Goal: Information Seeking & Learning: Learn about a topic

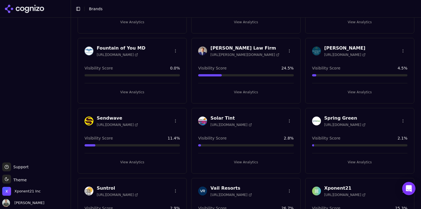
scroll to position [108, 0]
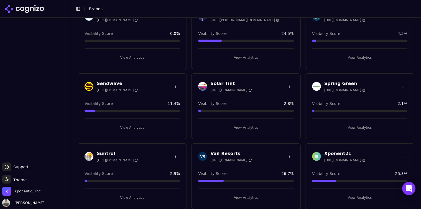
click at [146, 101] on div "Visibility Score 11.4 %" at bounding box center [132, 104] width 95 height 6
drag, startPoint x: 136, startPoint y: 134, endPoint x: 138, endPoint y: 130, distance: 4.1
click at [136, 133] on div "Sendwave [URL][DOMAIN_NAME] Visibility Score 11.4 % View Analytics" at bounding box center [132, 106] width 109 height 66
click at [133, 128] on button "View Analytics" at bounding box center [132, 127] width 95 height 9
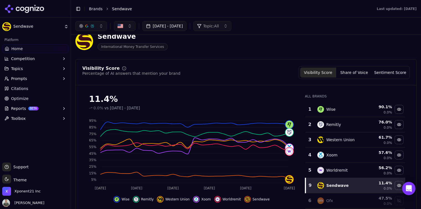
scroll to position [16, 0]
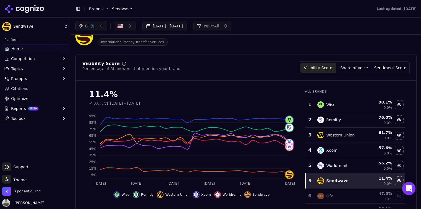
click at [359, 67] on button "Share of Voice" at bounding box center [354, 68] width 36 height 10
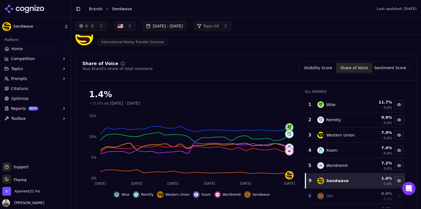
drag, startPoint x: 379, startPoint y: 71, endPoint x: 318, endPoint y: 71, distance: 60.7
click at [377, 71] on button "Sentiment Score" at bounding box center [390, 68] width 36 height 10
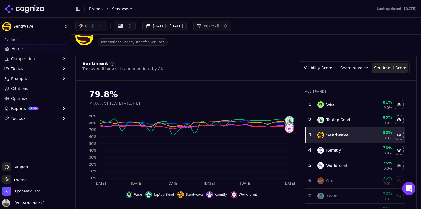
drag, startPoint x: 345, startPoint y: 69, endPoint x: 341, endPoint y: 70, distance: 4.0
click at [344, 70] on button "Share of Voice" at bounding box center [354, 68] width 36 height 10
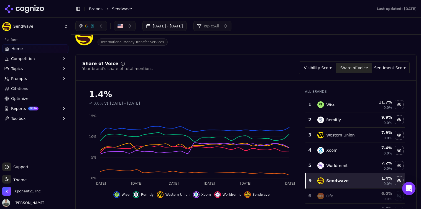
click at [319, 74] on div "Share of Voice Your brand's share of total mentions Visibility Score Share of V…" at bounding box center [246, 71] width 341 height 19
click at [381, 70] on button "Sentiment Score" at bounding box center [390, 68] width 36 height 10
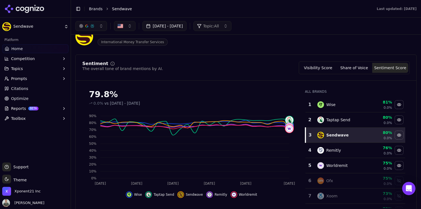
click at [317, 67] on button "Visibility Score" at bounding box center [318, 68] width 36 height 10
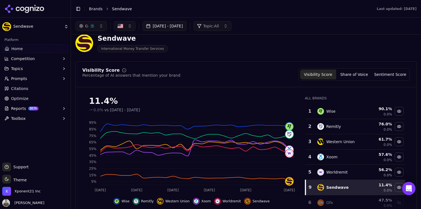
scroll to position [9, 0]
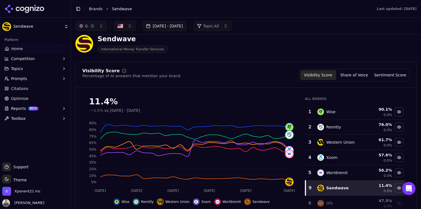
click at [379, 72] on button "Sentiment Score" at bounding box center [390, 75] width 36 height 10
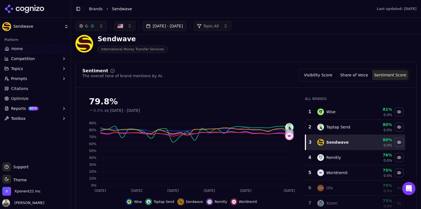
click at [361, 75] on button "Share of Voice" at bounding box center [354, 75] width 36 height 10
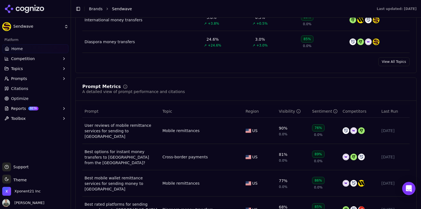
scroll to position [348, 0]
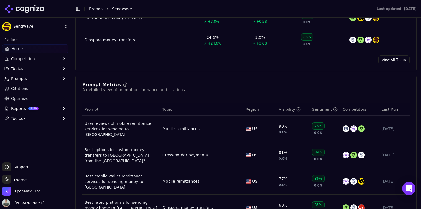
click at [95, 129] on div "User reviews of mobile remittance services for sending to Nigeria" at bounding box center [121, 129] width 73 height 17
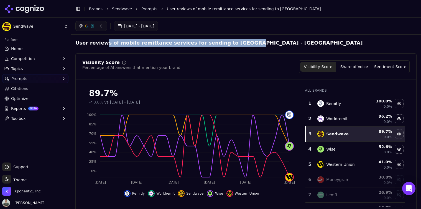
drag, startPoint x: 219, startPoint y: 43, endPoint x: 103, endPoint y: 41, distance: 116.8
click at [103, 41] on h2 "User reviews of mobile remittance services for sending to Nigeria - United Stat…" at bounding box center [219, 43] width 288 height 8
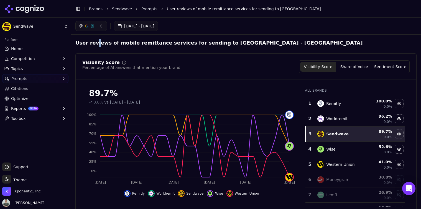
drag, startPoint x: 97, startPoint y: 43, endPoint x: 75, endPoint y: 44, distance: 21.6
click at [88, 44] on h2 "User reviews of mobile remittance services for sending to Nigeria - United Stat…" at bounding box center [219, 43] width 288 height 8
click at [76, 43] on h2 "User reviews of mobile remittance services for sending to Nigeria - United Stat…" at bounding box center [219, 43] width 288 height 8
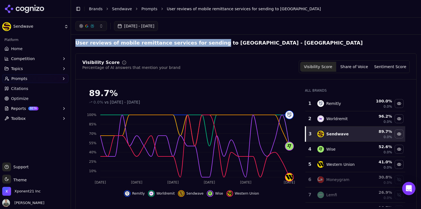
drag, startPoint x: 76, startPoint y: 43, endPoint x: 214, endPoint y: 41, distance: 137.8
click at [197, 42] on h2 "User reviews of mobile remittance services for sending to Nigeria - United Stat…" at bounding box center [219, 43] width 288 height 8
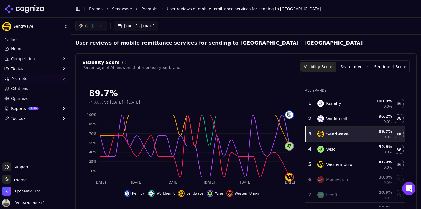
drag, startPoint x: 216, startPoint y: 41, endPoint x: 222, endPoint y: 42, distance: 5.9
click at [217, 41] on h2 "User reviews of mobile remittance services for sending to Nigeria - United Stat…" at bounding box center [219, 43] width 288 height 8
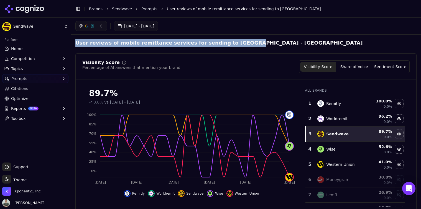
drag, startPoint x: 128, startPoint y: 48, endPoint x: 75, endPoint y: 43, distance: 53.5
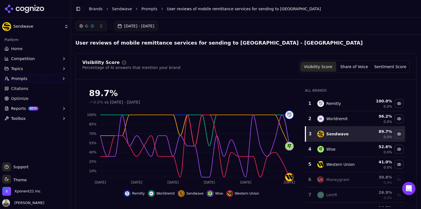
click at [27, 50] on link "Home" at bounding box center [35, 48] width 66 height 9
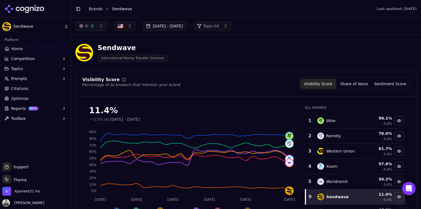
click at [187, 61] on div "Sendwave International Money Transfer Services" at bounding box center [199, 53] width 248 height 18
click at [171, 27] on button "Aug 31, 2025 - Sep 30, 2025" at bounding box center [165, 26] width 44 height 10
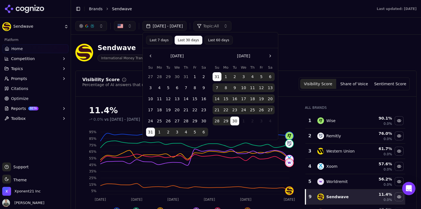
click at [302, 60] on div "Sendwave International Money Transfer Services" at bounding box center [199, 53] width 248 height 18
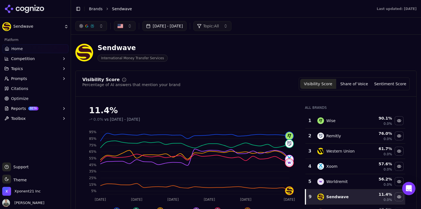
click at [232, 24] on button "Topic: All" at bounding box center [213, 26] width 38 height 10
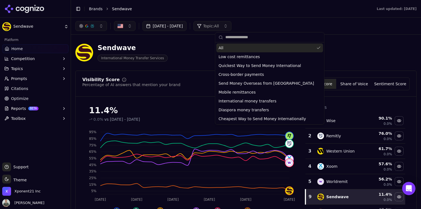
click at [244, 10] on li "Sendwave" at bounding box center [239, 9] width 254 height 6
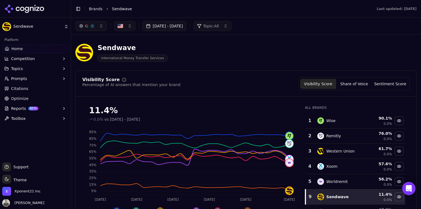
click at [232, 26] on button "Topic: All" at bounding box center [213, 26] width 38 height 10
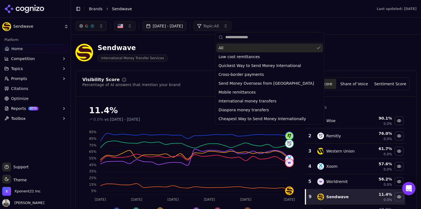
drag, startPoint x: 193, startPoint y: 52, endPoint x: 184, endPoint y: 63, distance: 13.8
click at [193, 53] on div "Sendwave International Money Transfer Services" at bounding box center [199, 53] width 248 height 18
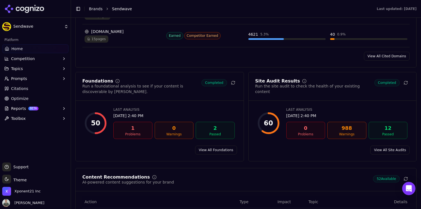
scroll to position [730, 0]
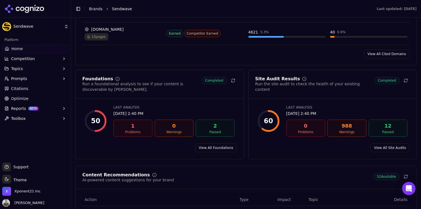
click at [34, 69] on button "Topics" at bounding box center [35, 68] width 66 height 9
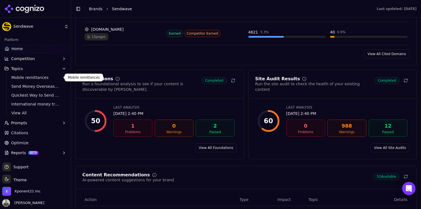
click at [46, 71] on button "Topics" at bounding box center [35, 68] width 66 height 9
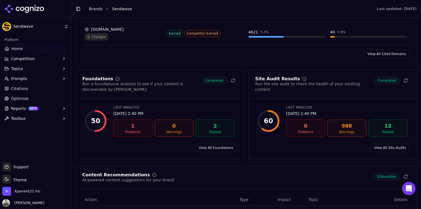
click at [46, 26] on html "Sendwave Platform Home Competition Topics Prompts Citations Optimize Reports BE…" at bounding box center [210, 104] width 421 height 209
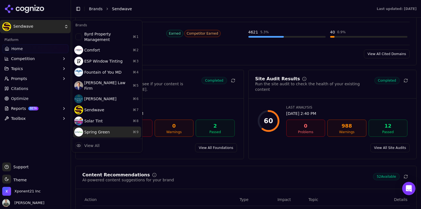
click at [113, 127] on div "Spring Green ⌘ 9" at bounding box center [107, 132] width 68 height 11
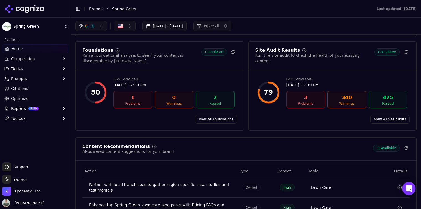
scroll to position [643, 0]
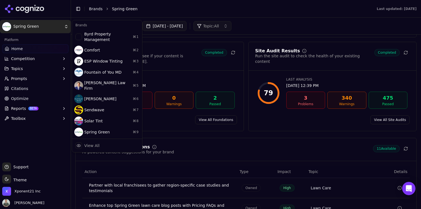
click at [56, 32] on html "Spring Green Platform Home Competition Topics Prompts Citations Optimize Report…" at bounding box center [210, 104] width 421 height 209
click at [46, 27] on html "Spring Green Platform Home Competition Topics Prompts Citations Optimize Report…" at bounding box center [210, 104] width 421 height 209
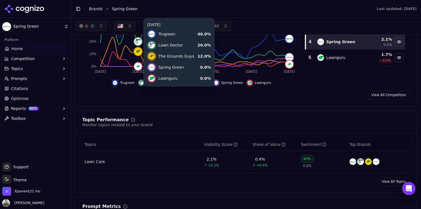
scroll to position [0, 0]
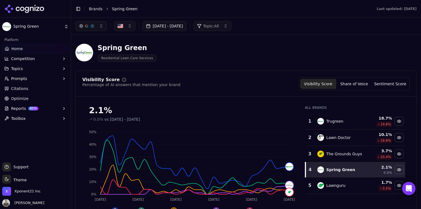
click at [227, 60] on div "Spring Green Residential Lawn Care Services" at bounding box center [199, 53] width 248 height 18
click at [225, 62] on div "Spring Green Residential Lawn Care Services" at bounding box center [245, 52] width 341 height 27
